Goal: Task Accomplishment & Management: Complete application form

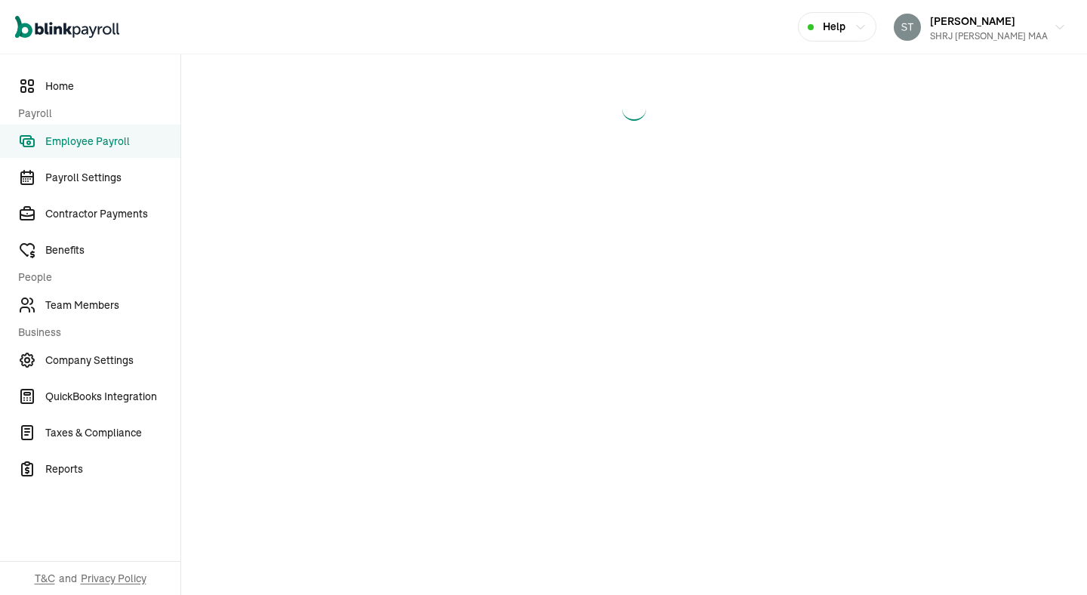
select select "direct_deposit"
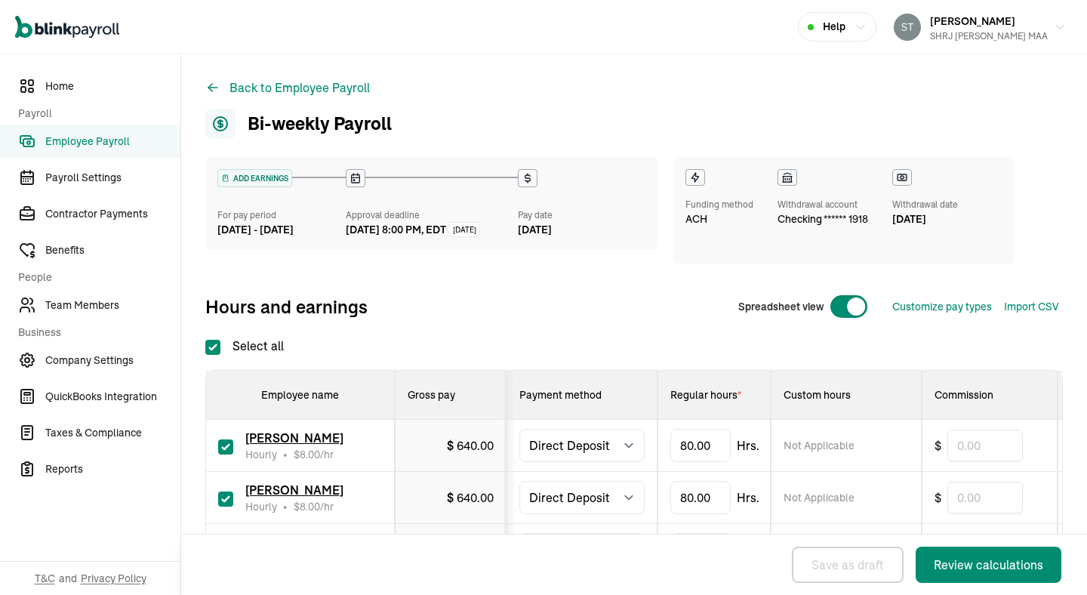
checkbox input "true"
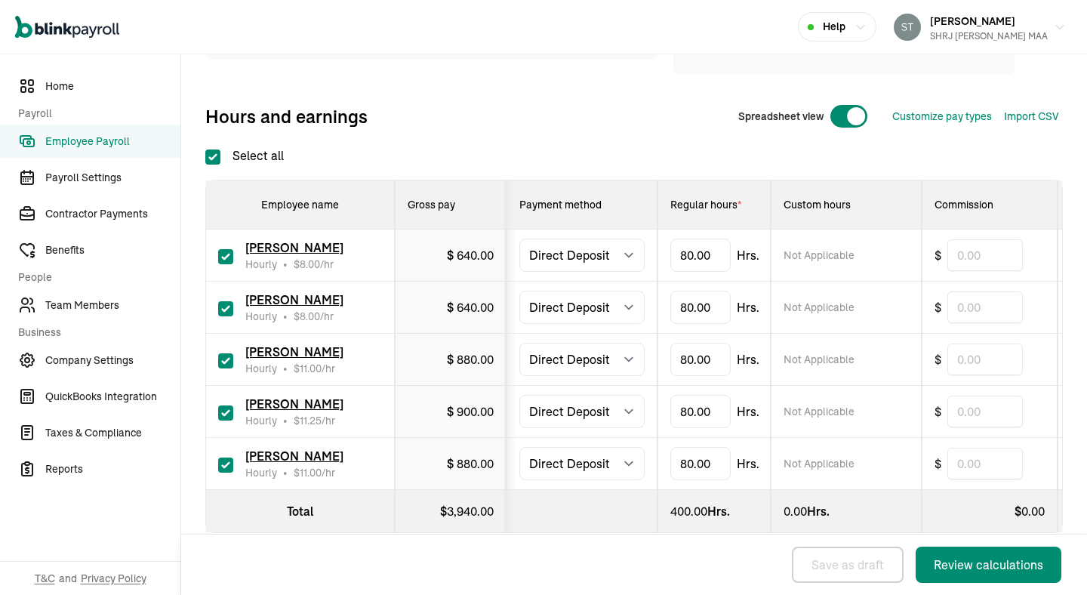
scroll to position [278, 0]
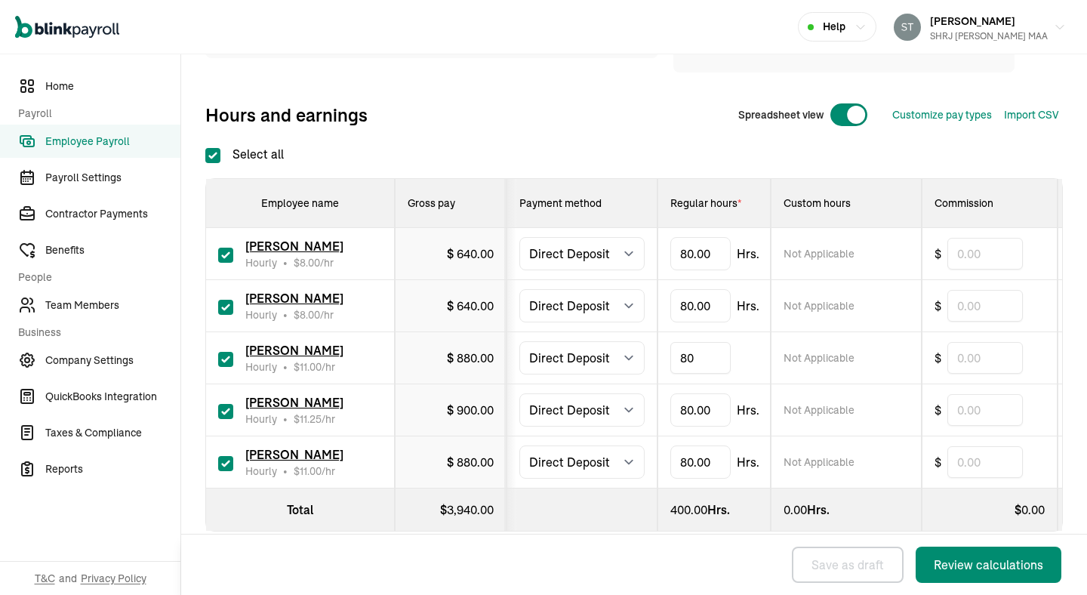
click at [717, 359] on input "80" at bounding box center [700, 358] width 60 height 32
type input "42"
click at [749, 384] on td "42" at bounding box center [714, 358] width 113 height 52
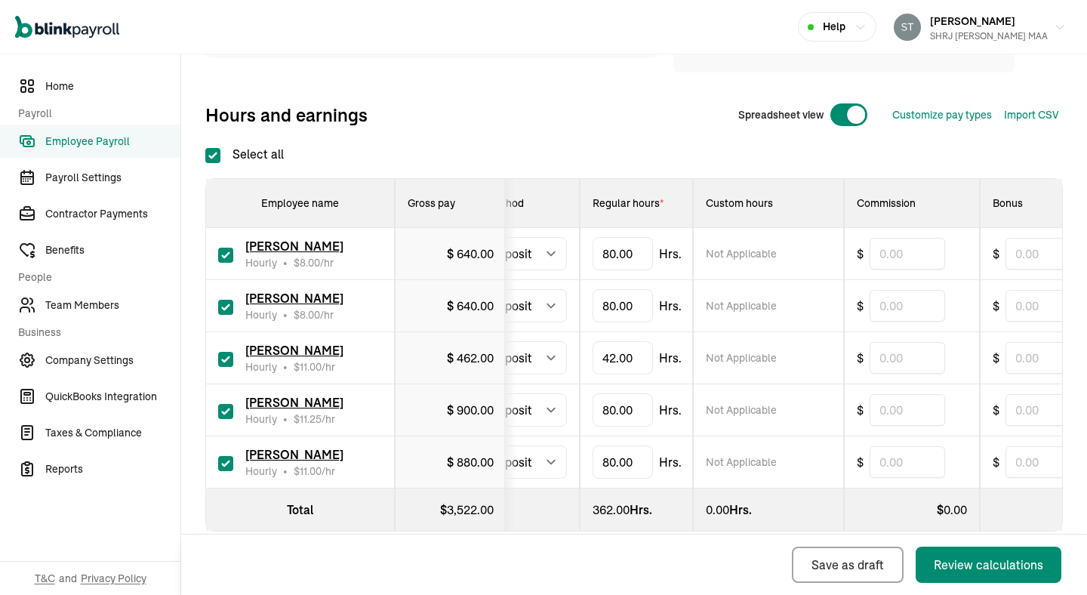
scroll to position [0, 0]
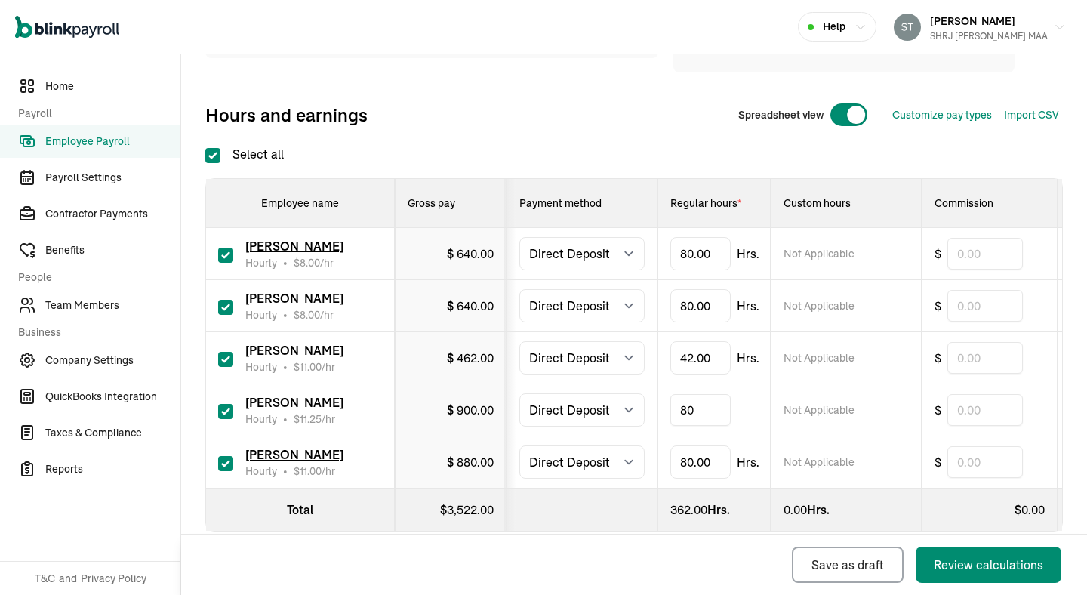
click at [690, 413] on input "80" at bounding box center [700, 410] width 60 height 32
click at [699, 416] on input "80" at bounding box center [700, 410] width 60 height 32
type input "15.5"
click at [607, 510] on th at bounding box center [582, 509] width 151 height 43
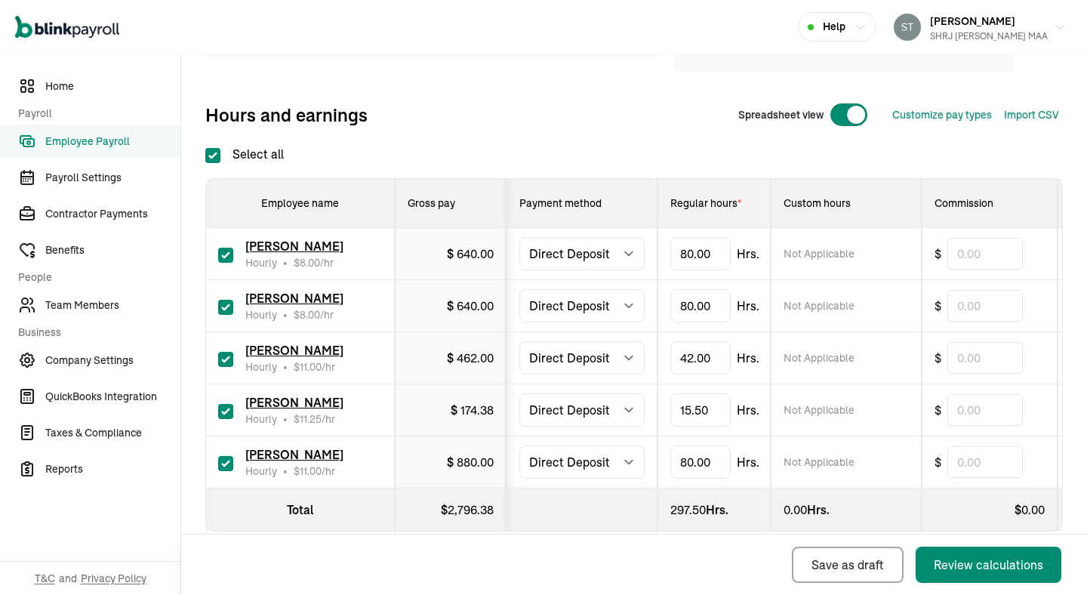
scroll to position [291, 0]
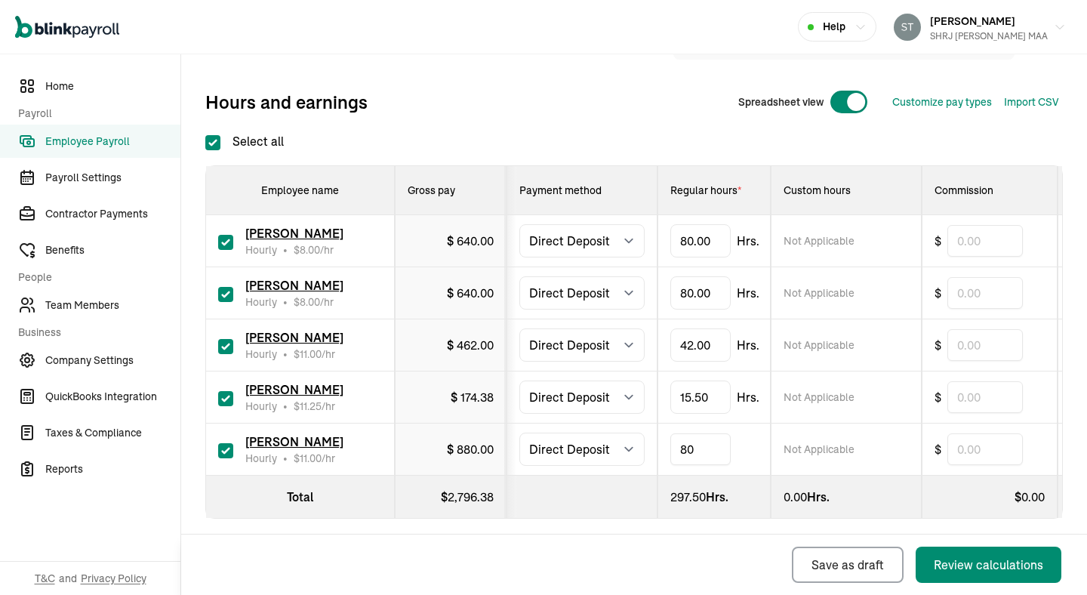
click at [690, 453] on input "80" at bounding box center [700, 449] width 60 height 32
